Goal: Task Accomplishment & Management: Manage account settings

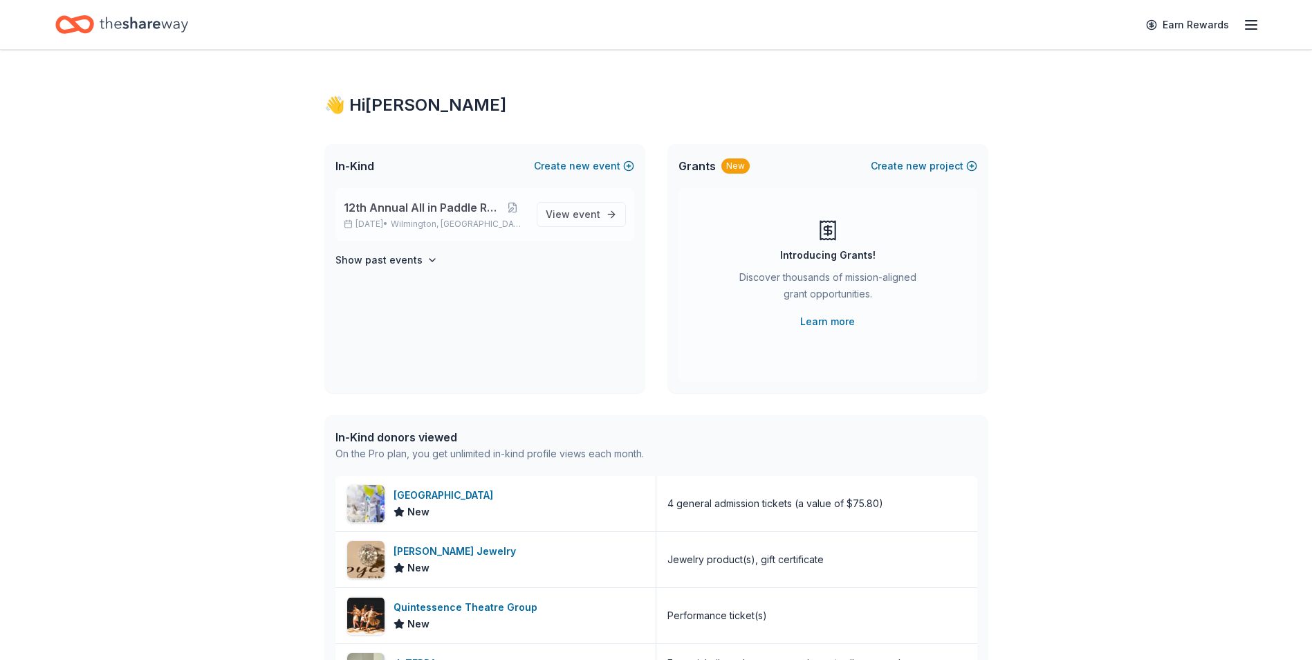
click at [411, 221] on p "[DATE] • [GEOGRAPHIC_DATA], DE" at bounding box center [435, 224] width 182 height 11
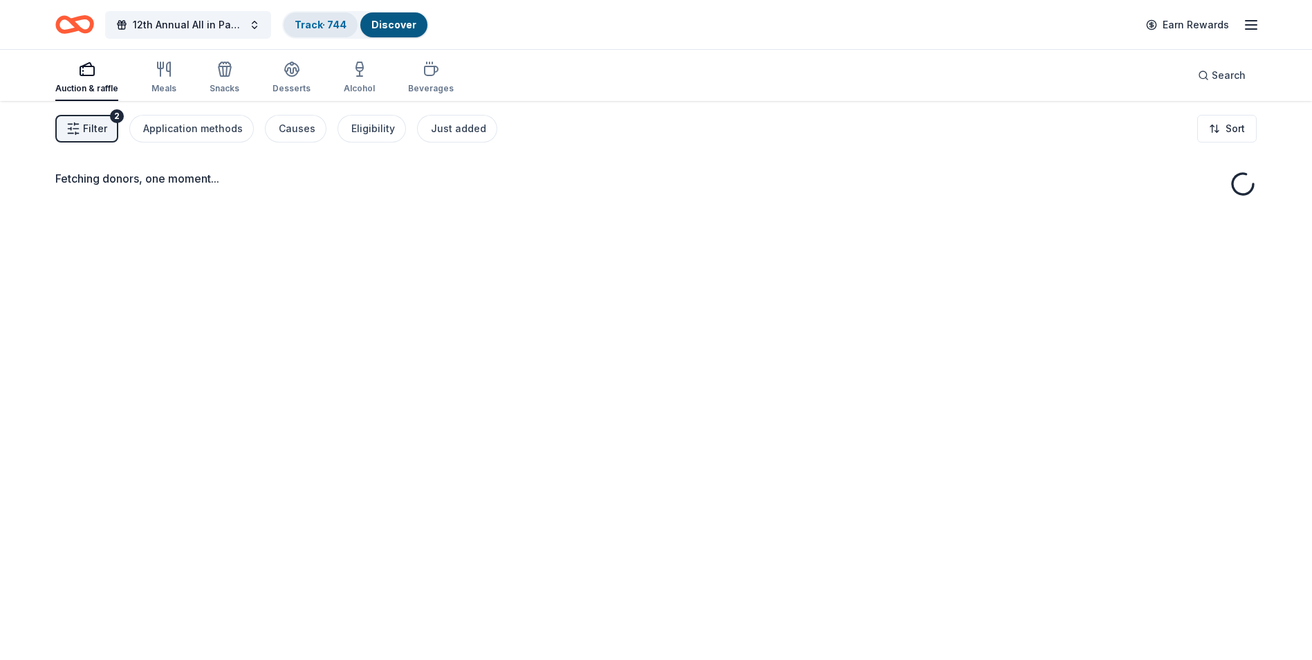
click at [315, 24] on link "Track · 744" at bounding box center [321, 25] width 52 height 12
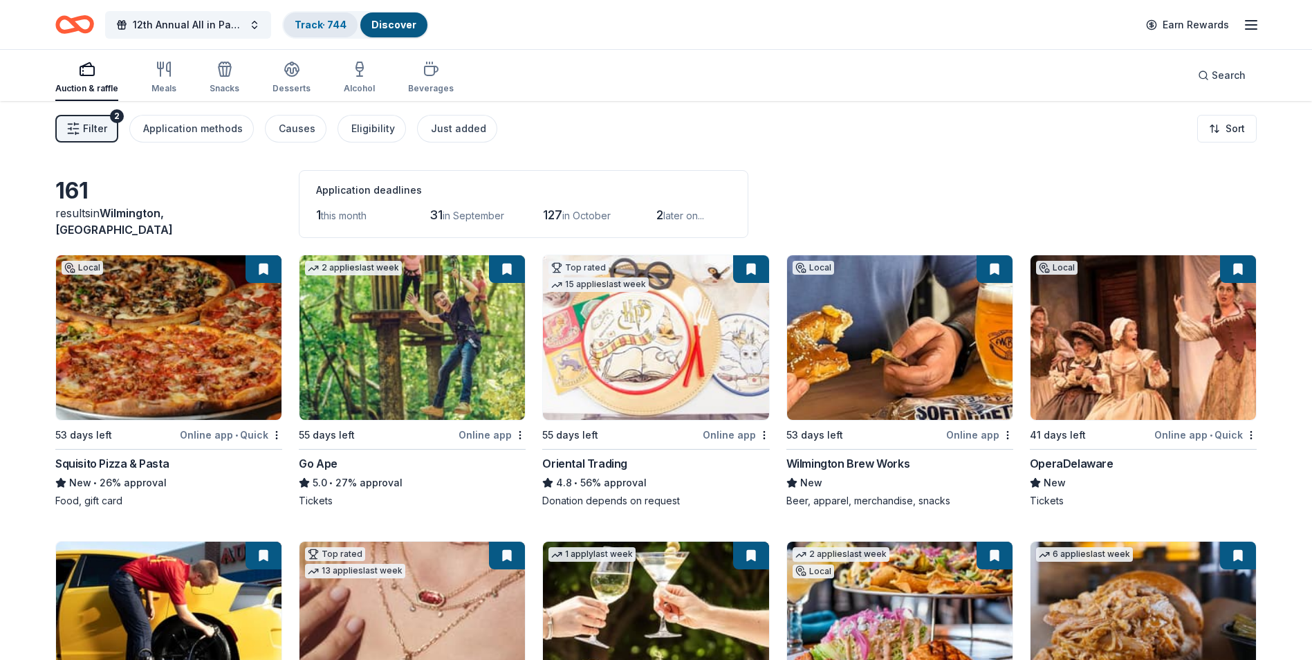
click at [322, 25] on link "Track · 744" at bounding box center [321, 25] width 52 height 12
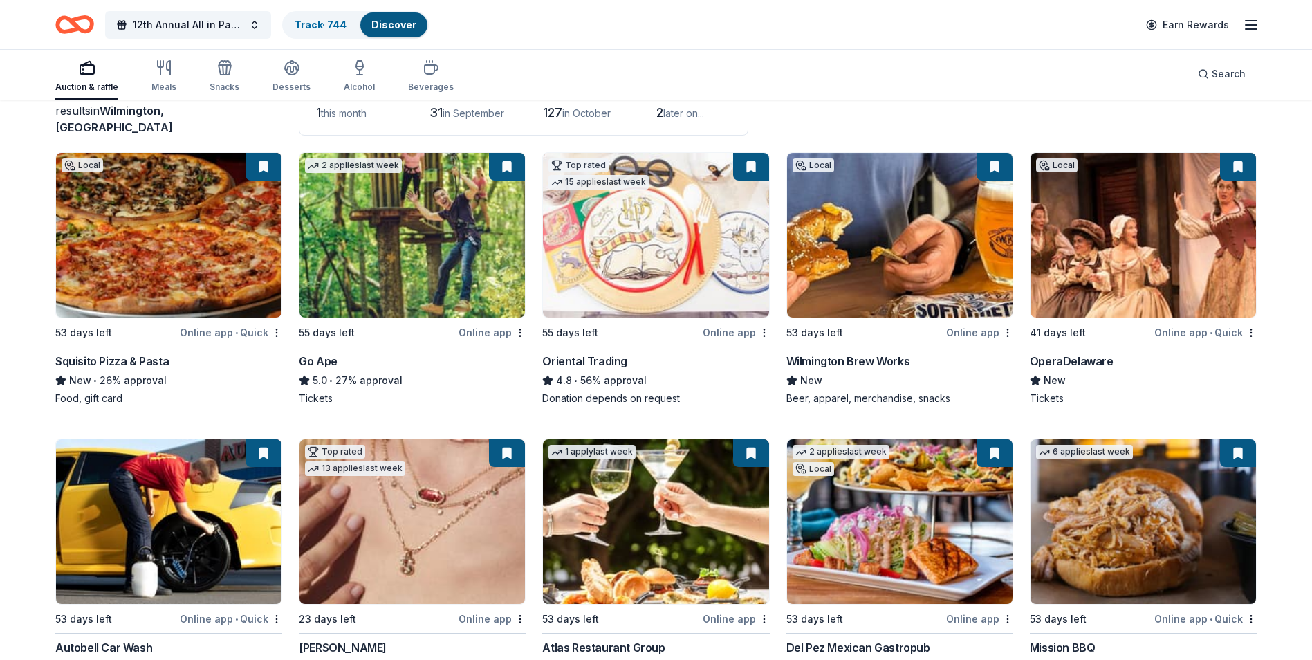
scroll to position [138, 0]
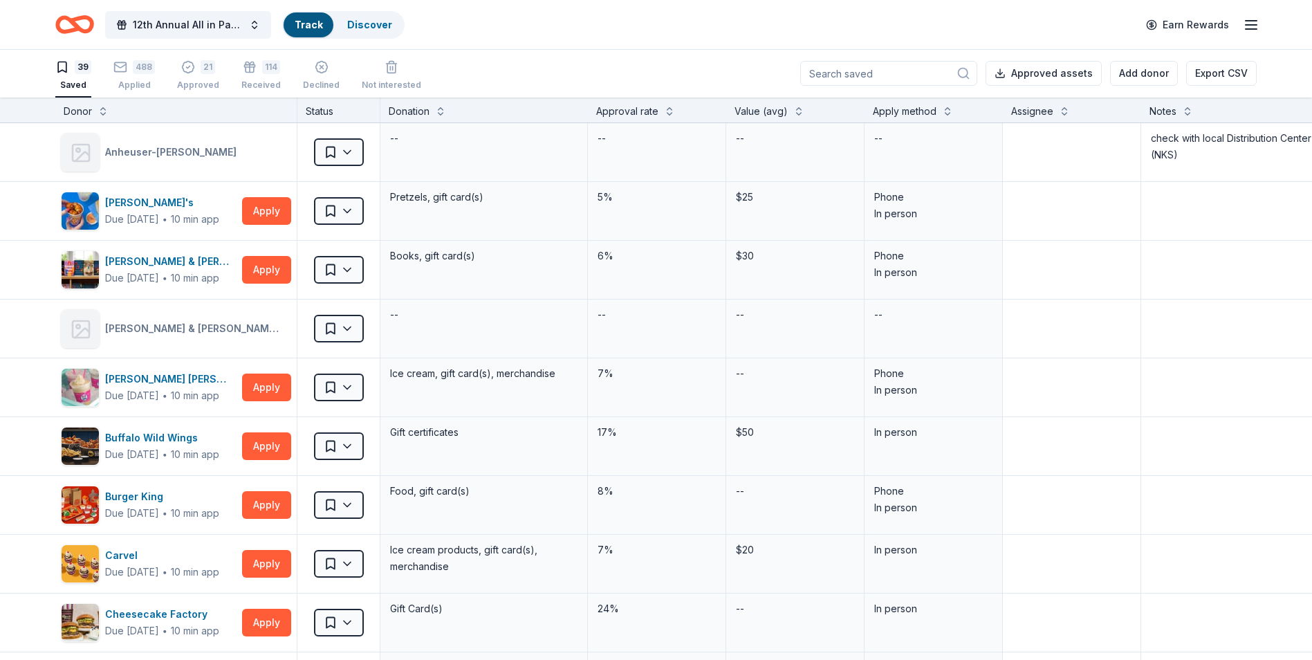
scroll to position [1, 0]
click at [140, 80] on div "Applied" at bounding box center [134, 85] width 42 height 11
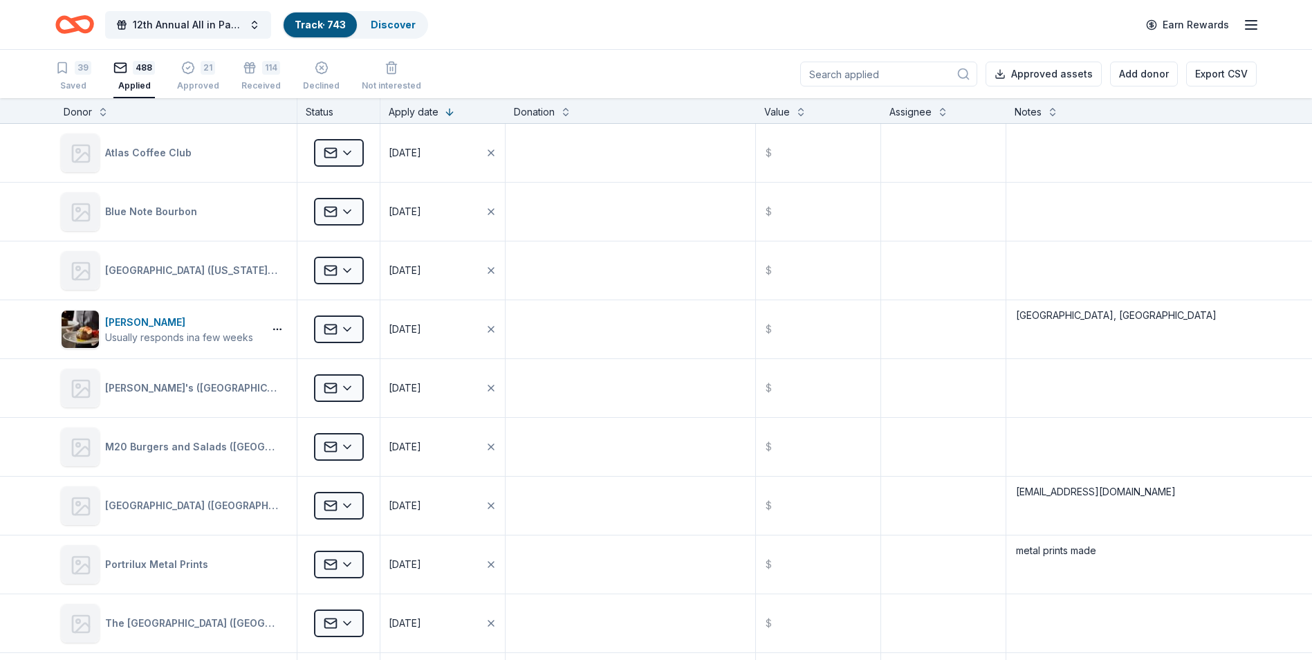
click at [881, 75] on input at bounding box center [888, 74] width 177 height 25
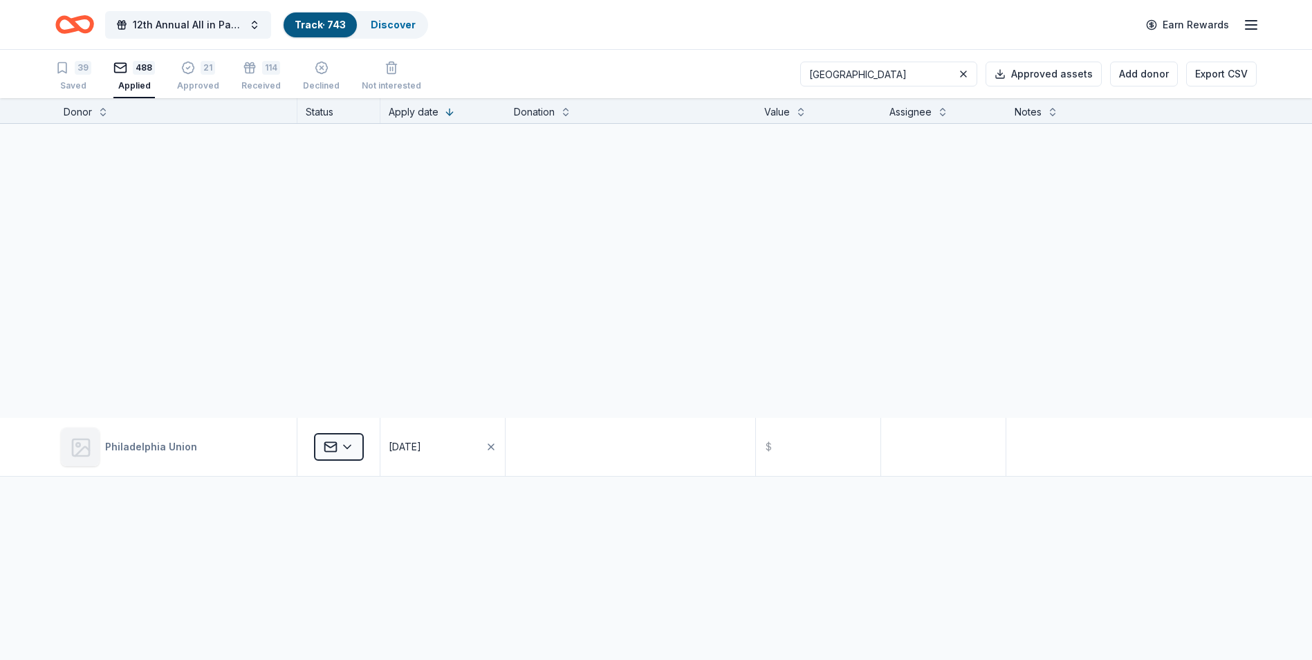
type input "Philadelphia"
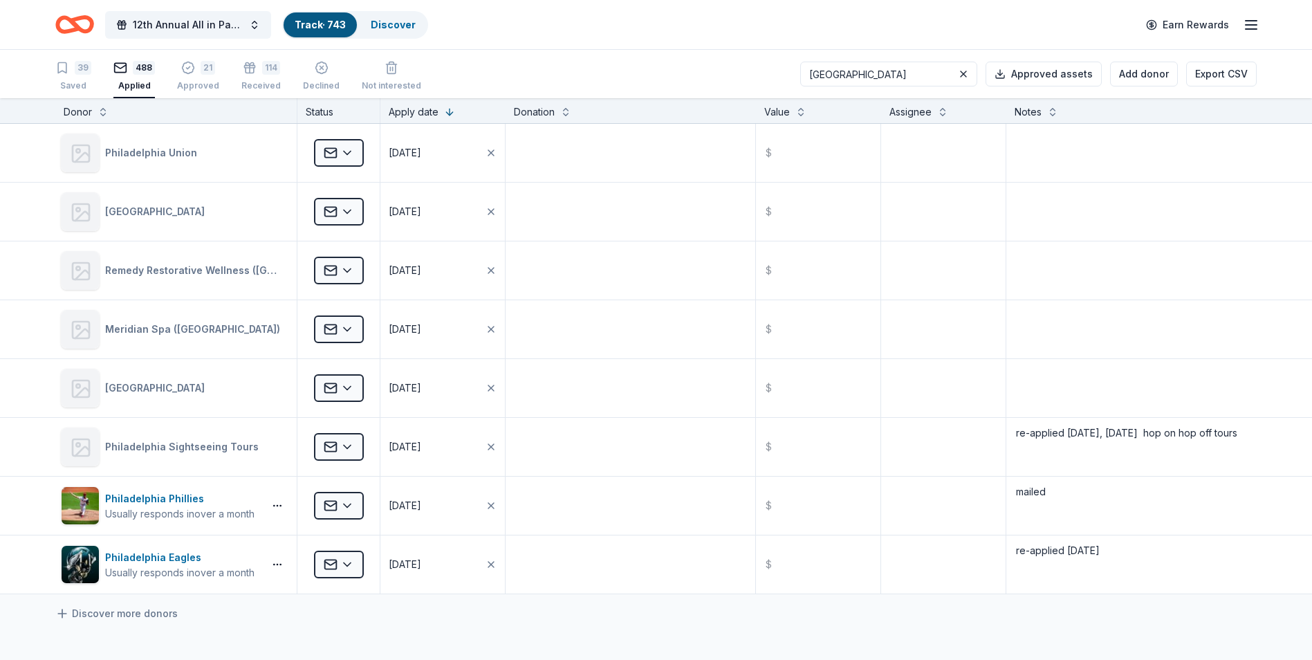
drag, startPoint x: 894, startPoint y: 75, endPoint x: 822, endPoint y: 75, distance: 72.0
click at [822, 75] on input "Philadelphia" at bounding box center [888, 74] width 177 height 25
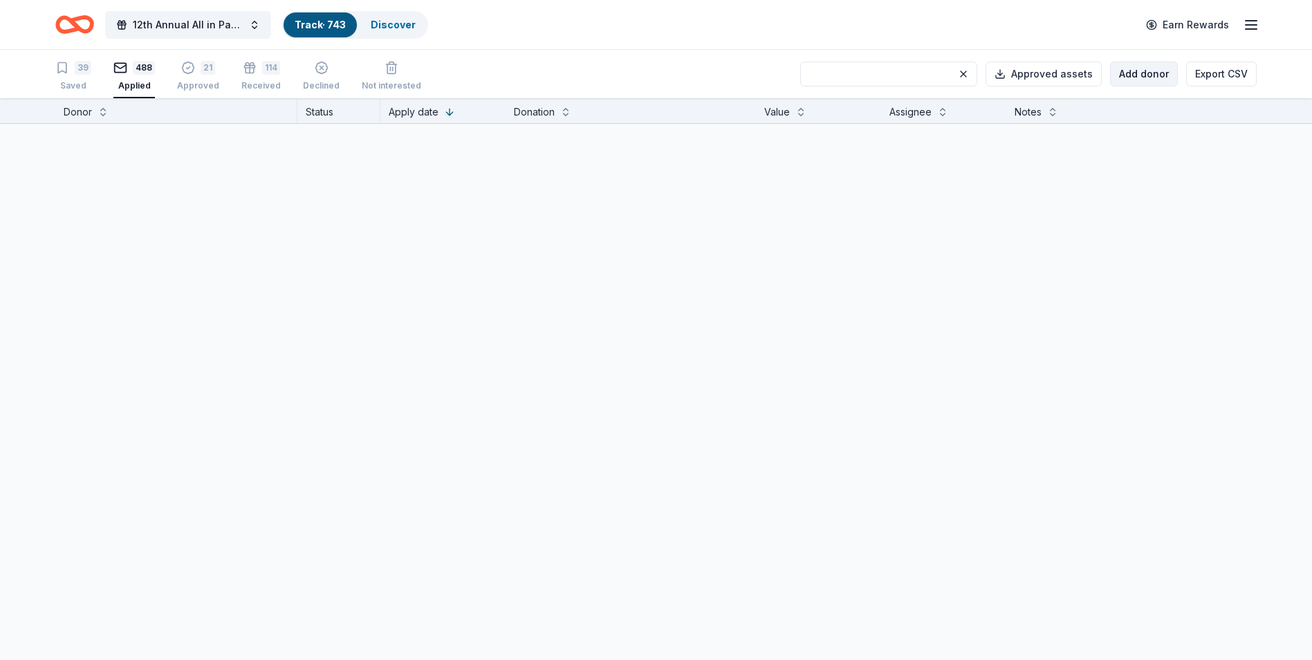
click at [1144, 76] on button "Add donor" at bounding box center [1144, 74] width 68 height 25
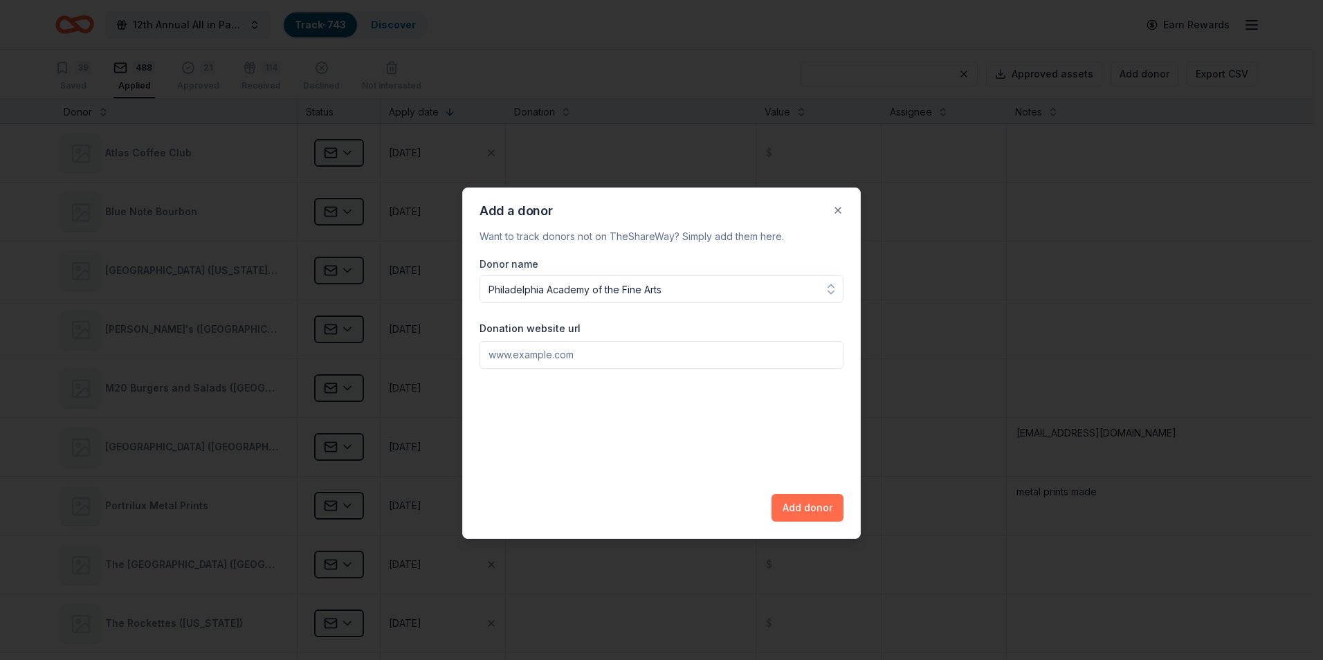
type input "Philadelphia Academy of the Fine Arts"
click at [794, 508] on button "Add donor" at bounding box center [807, 508] width 72 height 28
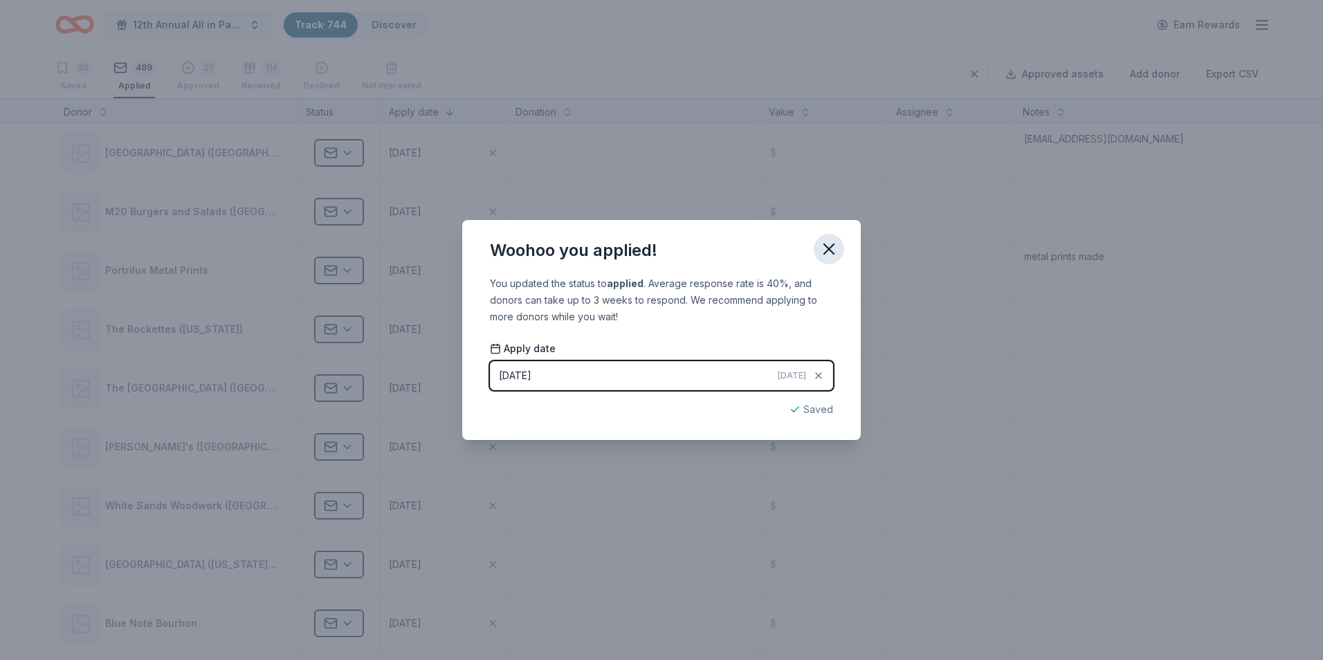
click at [829, 252] on icon "button" at bounding box center [828, 248] width 19 height 19
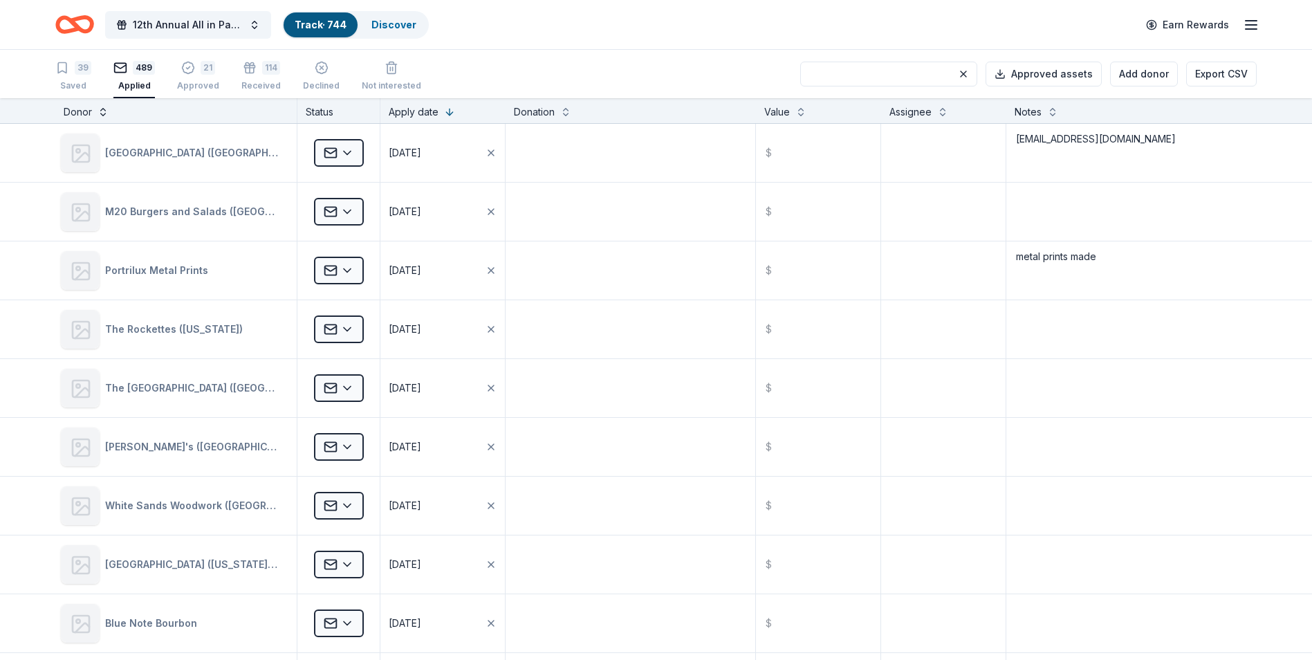
click at [103, 116] on button at bounding box center [103, 111] width 11 height 14
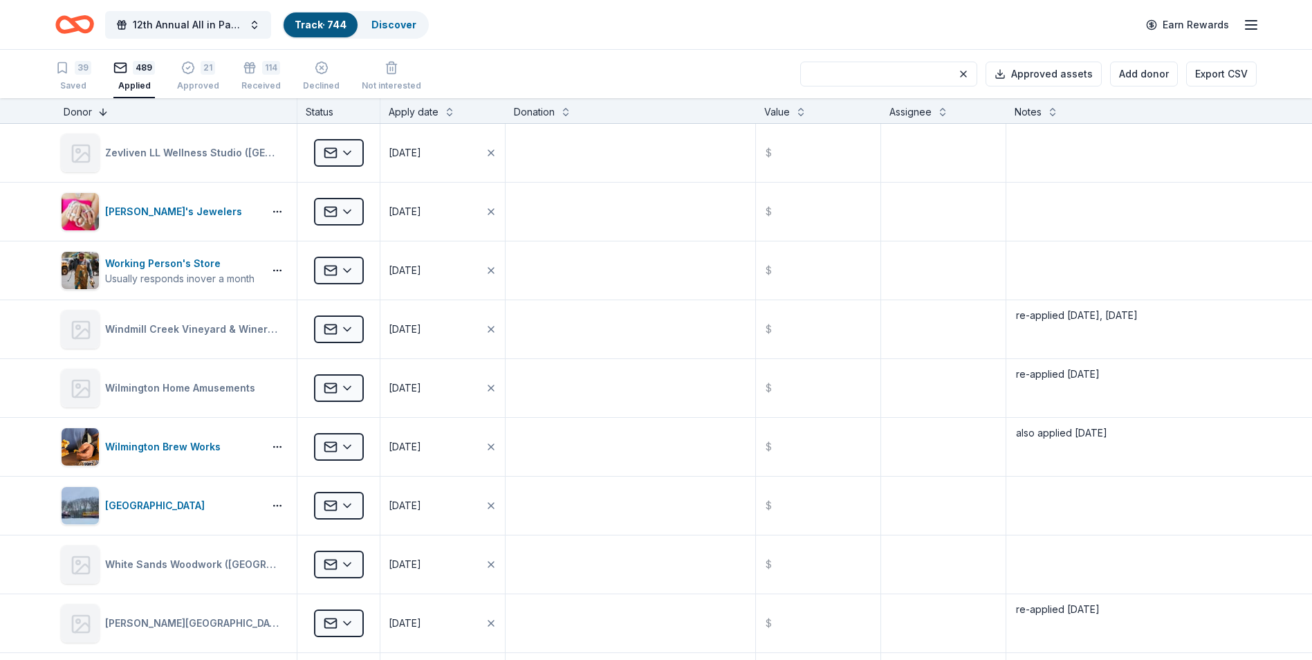
click at [104, 113] on button at bounding box center [103, 111] width 11 height 14
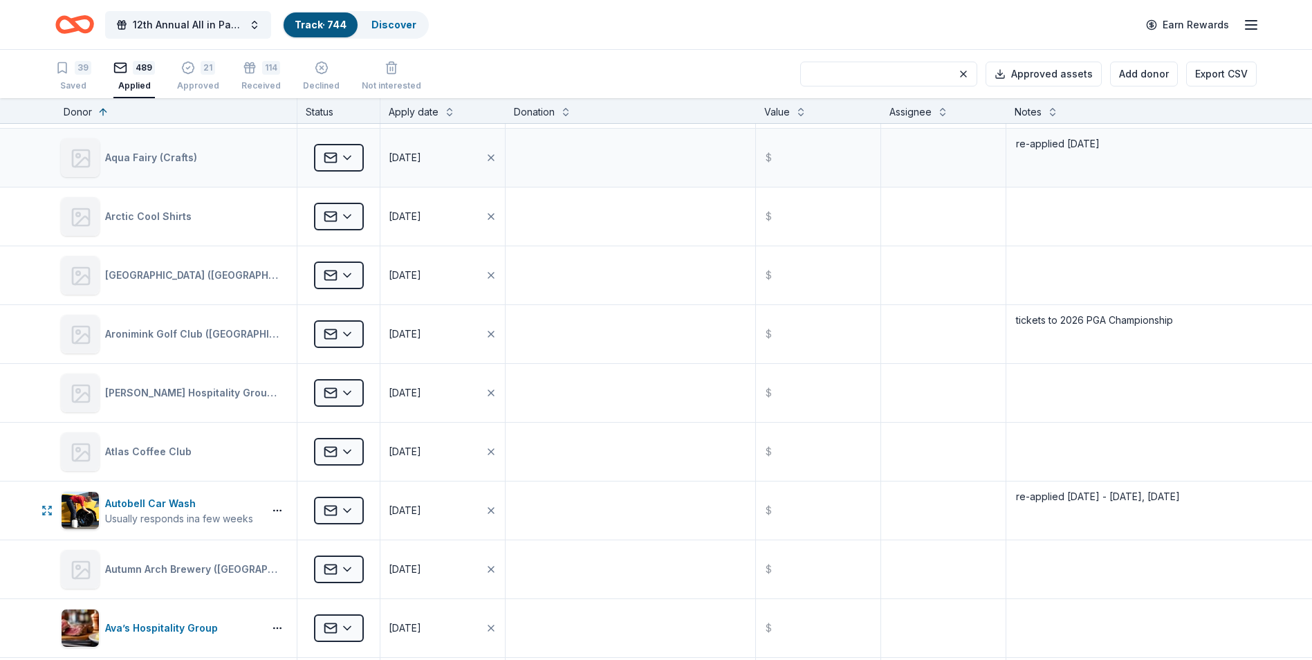
scroll to position [899, 0]
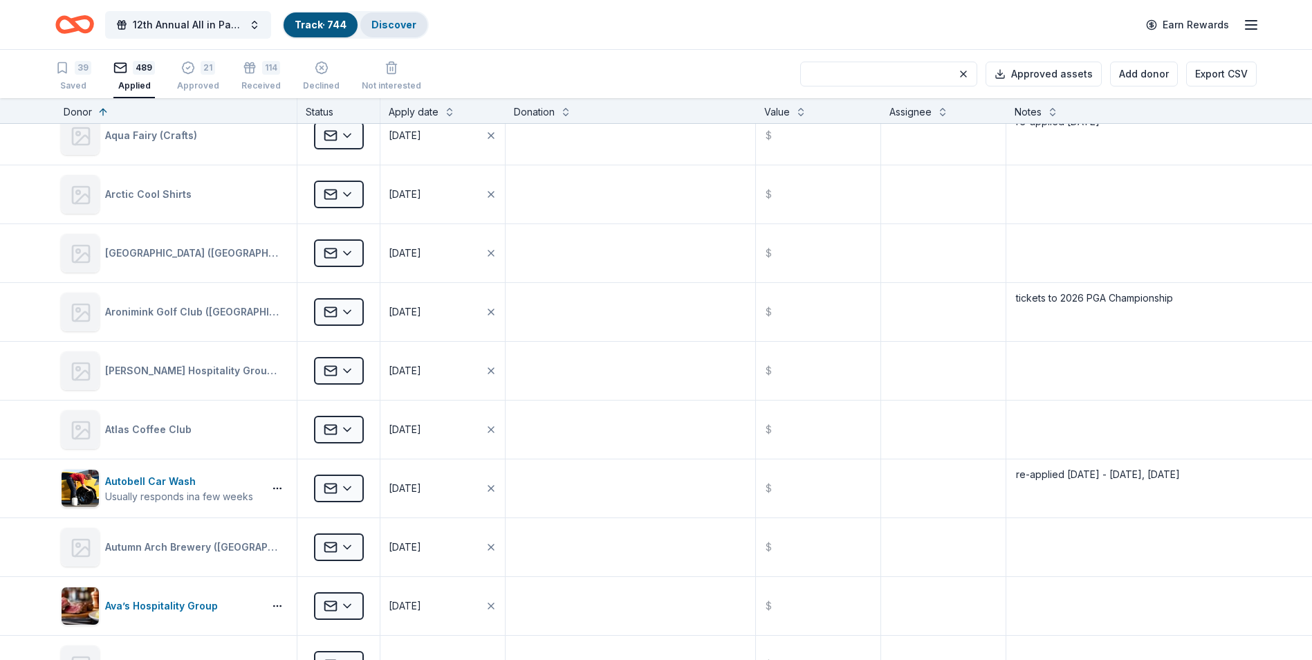
click at [390, 25] on link "Discover" at bounding box center [394, 25] width 45 height 12
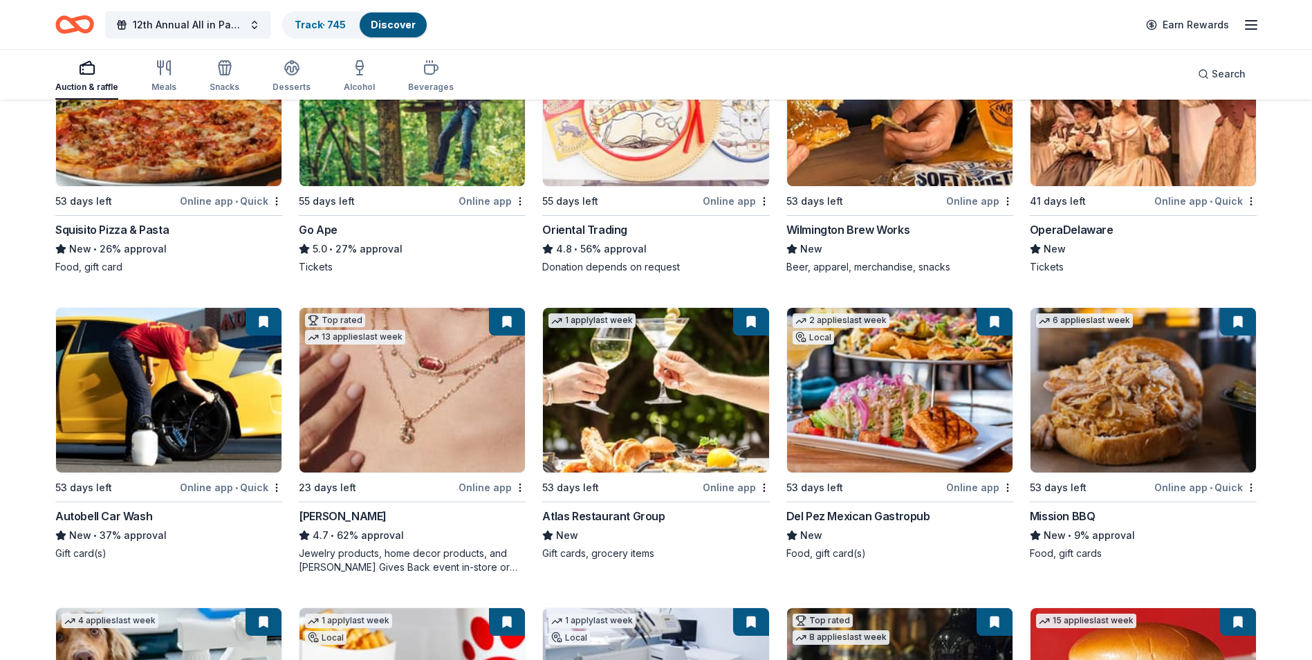
scroll to position [277, 0]
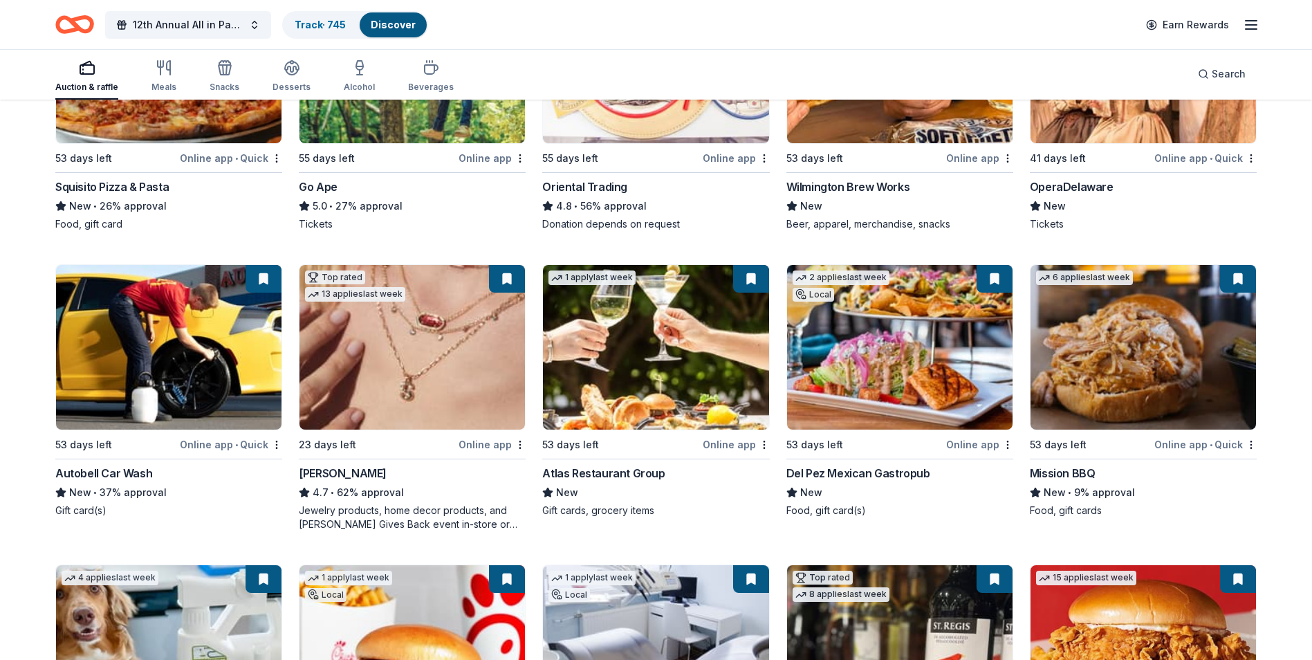
click at [662, 347] on img at bounding box center [656, 347] width 226 height 165
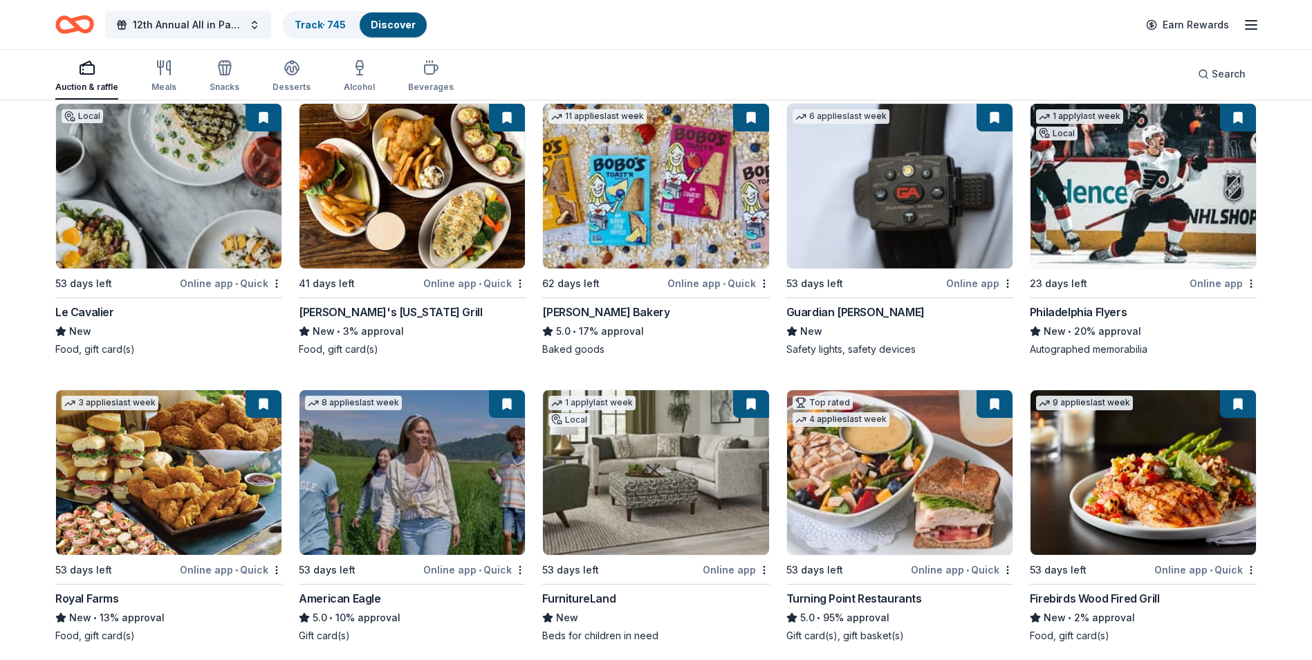
scroll to position [1344, 0]
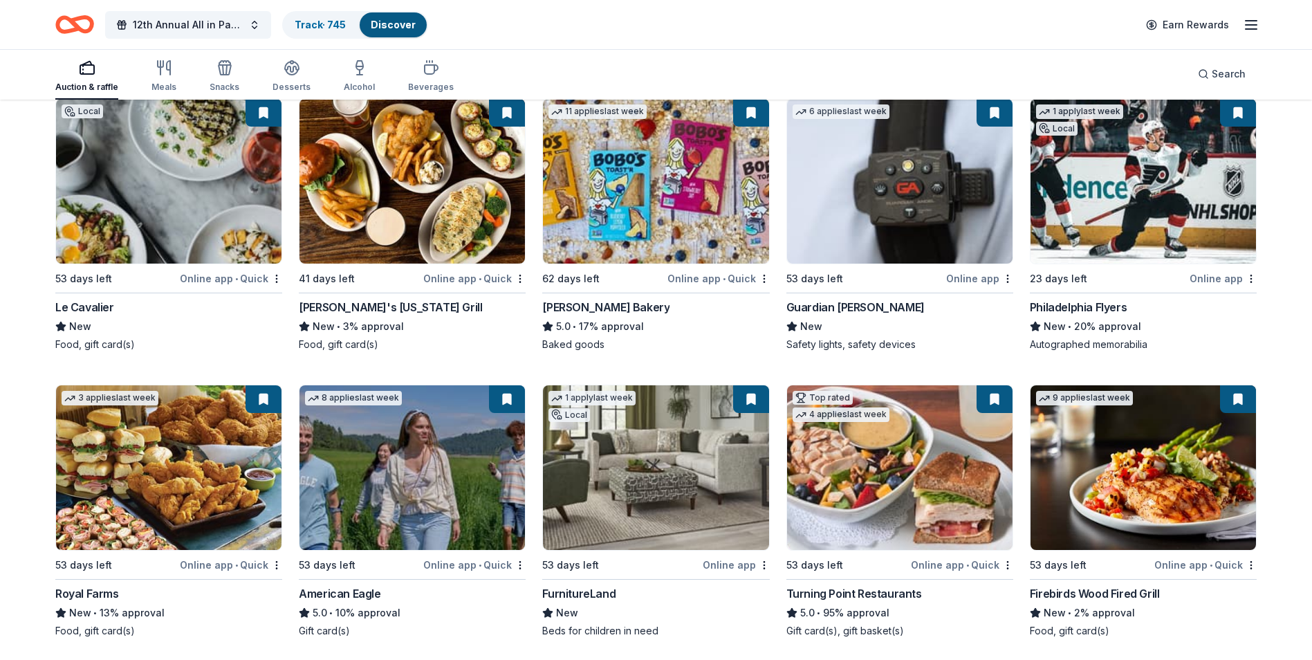
click at [1134, 181] on img at bounding box center [1144, 181] width 226 height 165
